Goal: Navigation & Orientation: Find specific page/section

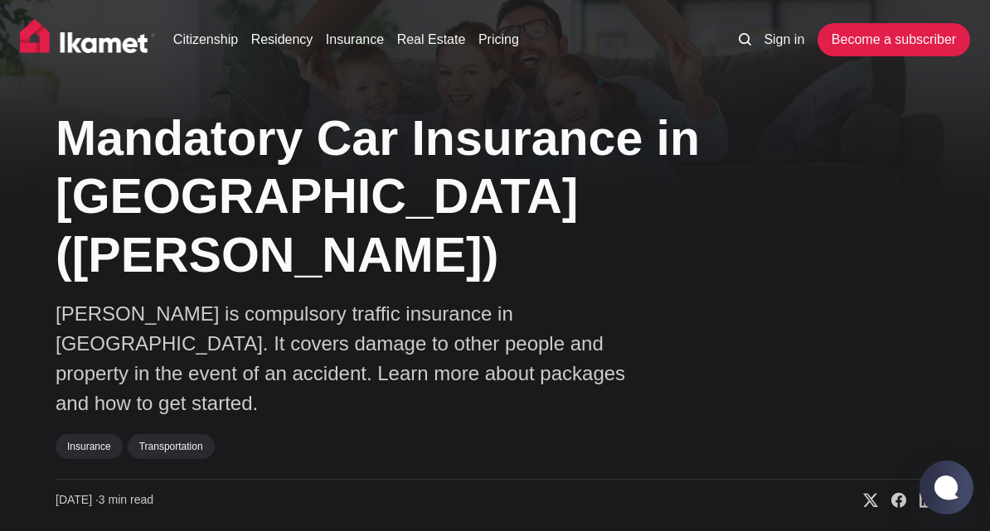
click at [763, 47] on link "Sign in" at bounding box center [783, 40] width 41 height 20
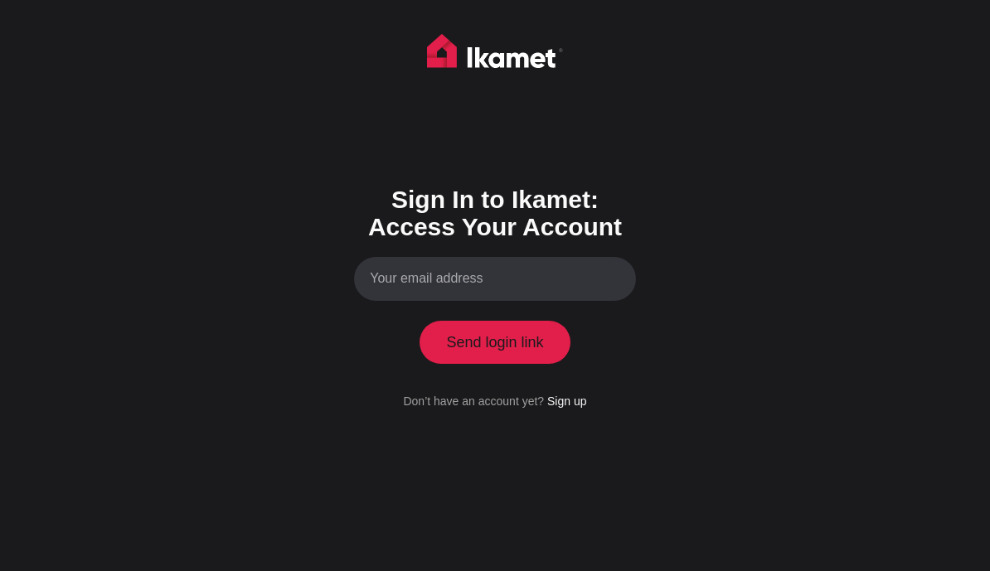
click at [566, 267] on input "Your email address" at bounding box center [495, 279] width 282 height 44
type input "belfem@gmail.com"
click at [525, 347] on button "Send login link" at bounding box center [494, 342] width 151 height 43
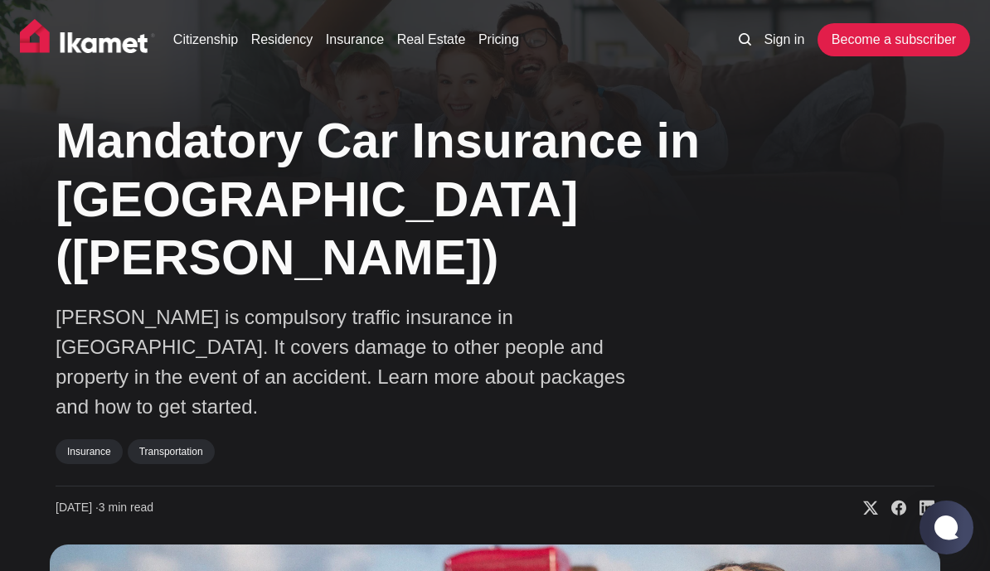
click at [372, 35] on link "Insurance" at bounding box center [355, 40] width 58 height 20
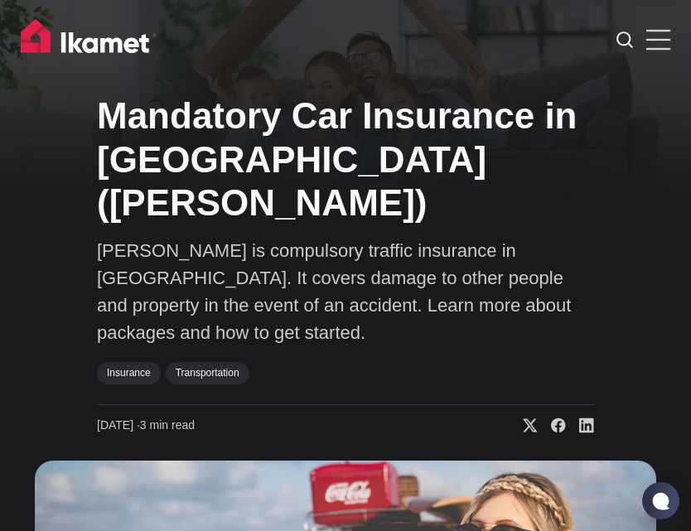
click at [656, 31] on span at bounding box center [658, 30] width 24 height 2
click at [0, 0] on input "checkbox" at bounding box center [0, 0] width 0 height 0
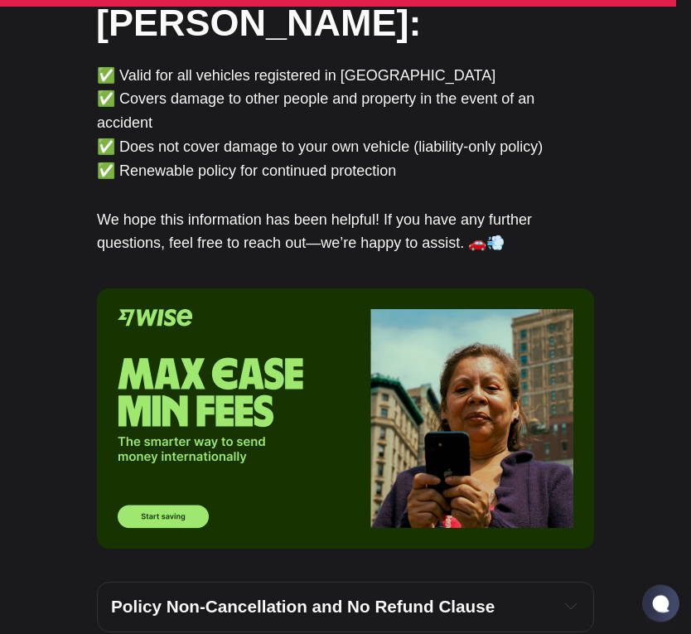
scroll to position [5023, 0]
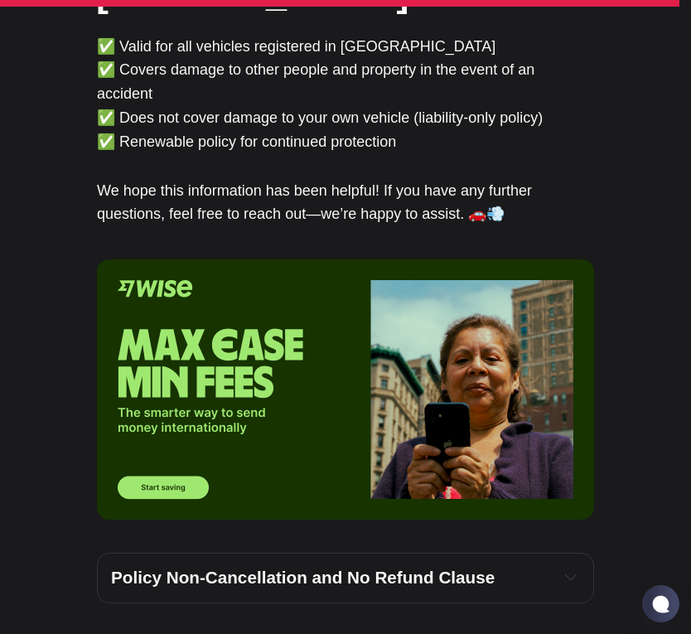
click at [569, 570] on icon "Expand toggle to read content" at bounding box center [571, 577] width 12 height 12
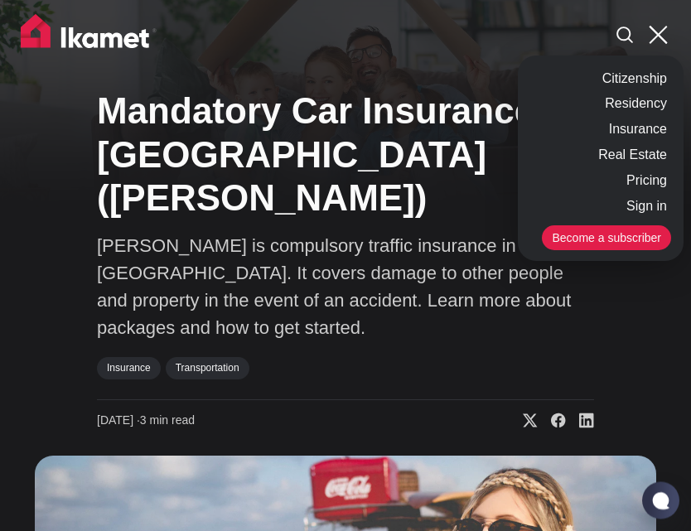
scroll to position [0, 0]
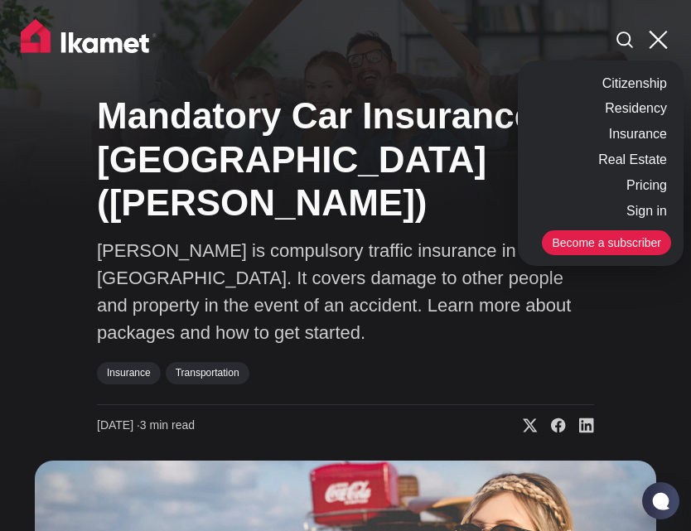
click at [654, 32] on label at bounding box center [658, 37] width 24 height 24
click at [0, 0] on input "checkbox" at bounding box center [0, 0] width 0 height 0
